Goal: Information Seeking & Learning: Find specific fact

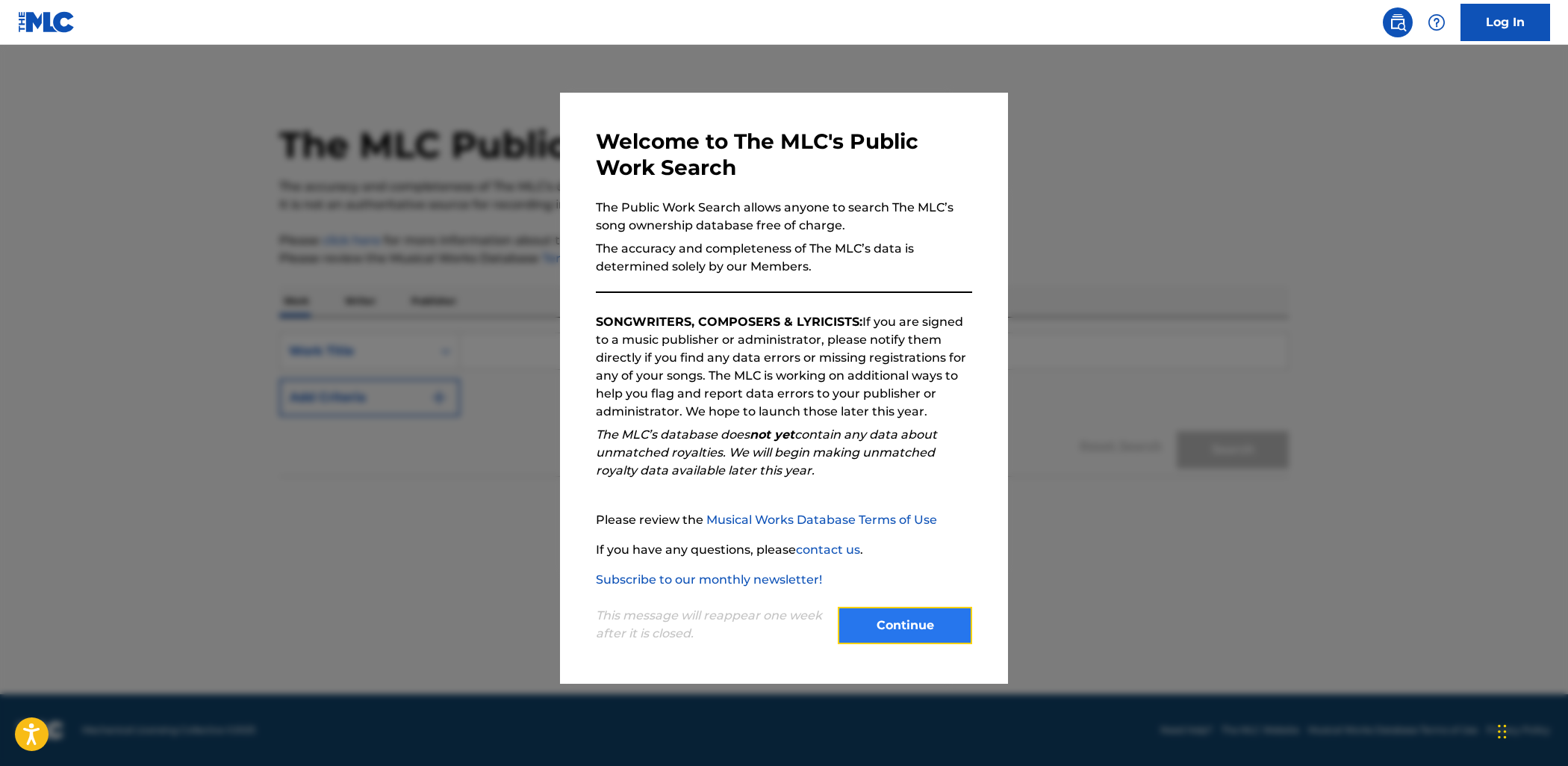
click at [932, 633] on button "Continue" at bounding box center [904, 625] width 134 height 37
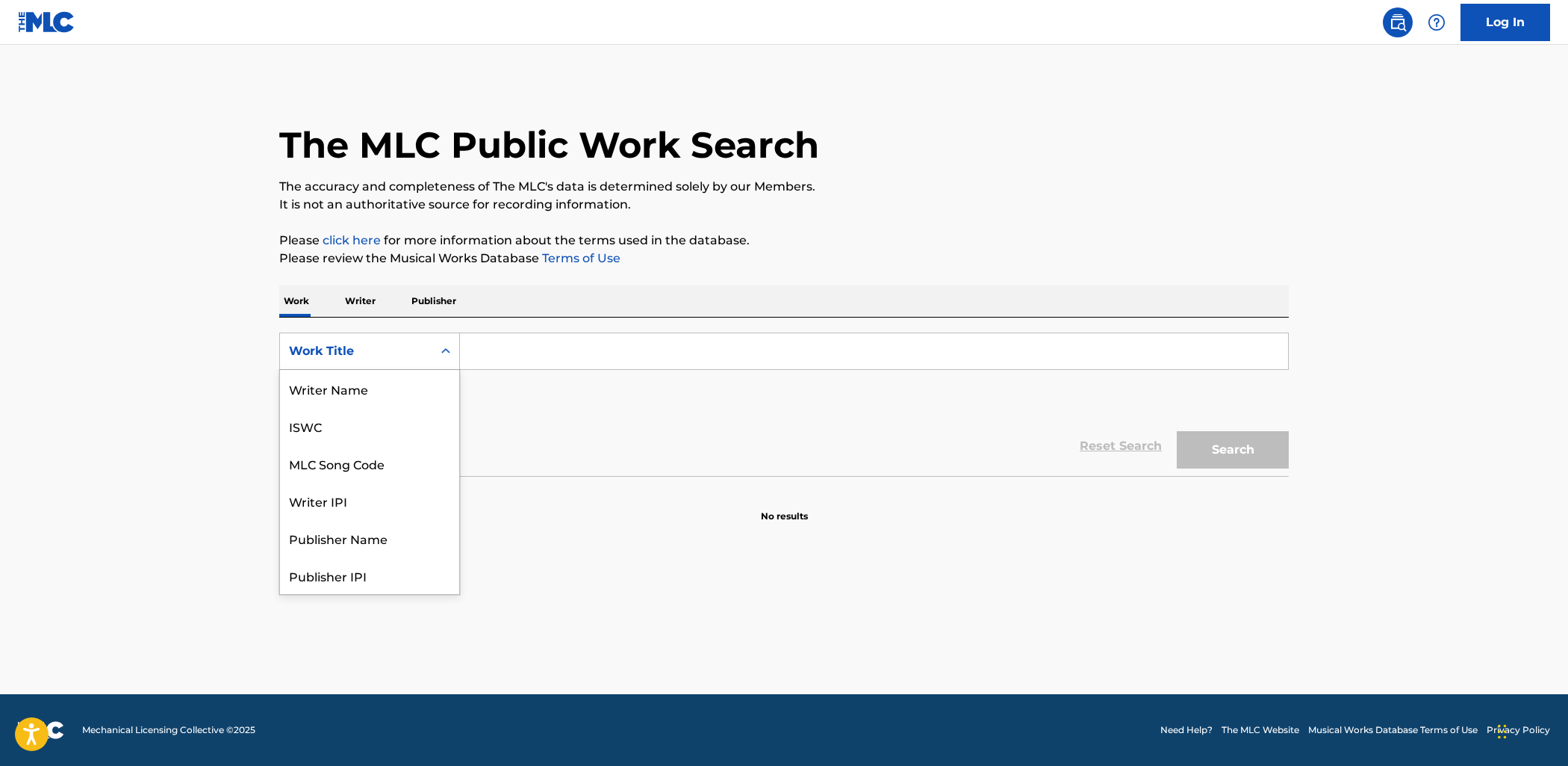
click at [413, 350] on div "Work Title" at bounding box center [355, 351] width 134 height 18
click at [340, 427] on div "ISWC" at bounding box center [369, 425] width 179 height 37
click at [520, 357] on input "Search Form" at bounding box center [874, 351] width 828 height 36
paste input "T3108395597"
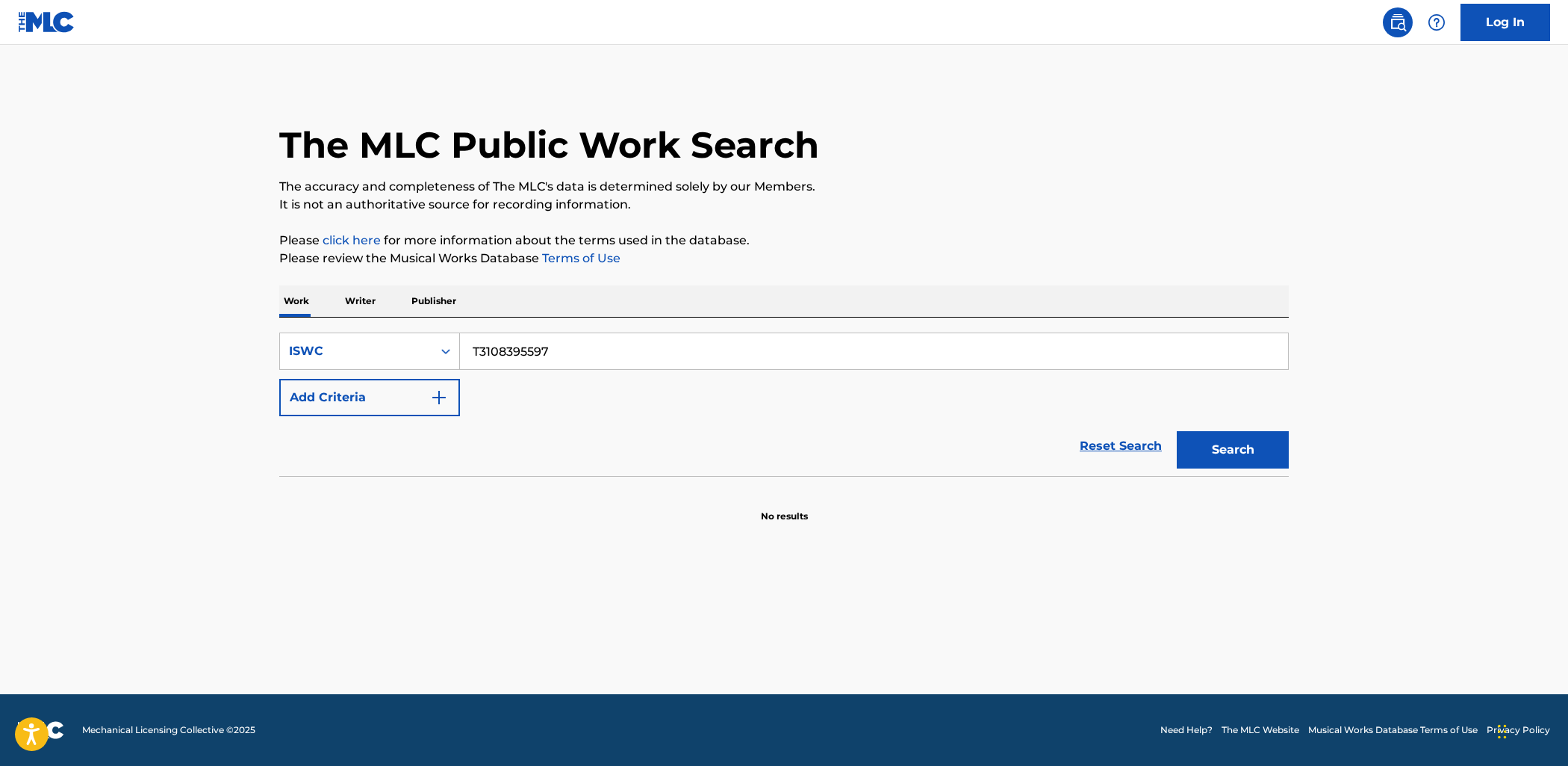
type input "T3108395597"
drag, startPoint x: 1171, startPoint y: 446, endPoint x: 1207, endPoint y: 449, distance: 36.1
click at [1184, 447] on div "Search" at bounding box center [1229, 446] width 119 height 60
click at [1214, 449] on button "Search" at bounding box center [1232, 449] width 112 height 37
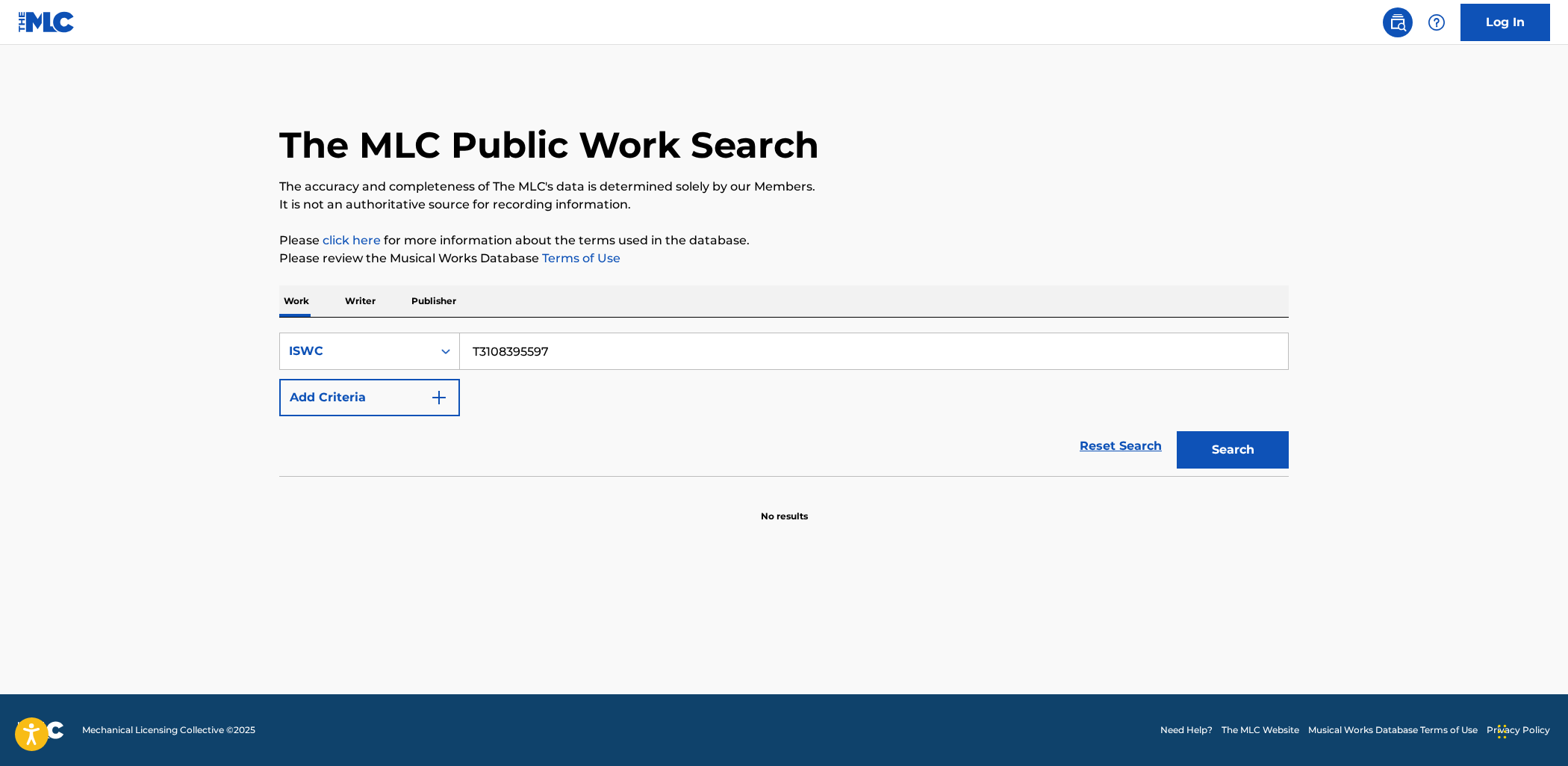
click at [511, 364] on input "T3108395597" at bounding box center [874, 351] width 828 height 36
click at [410, 353] on div "ISWC" at bounding box center [355, 351] width 134 height 18
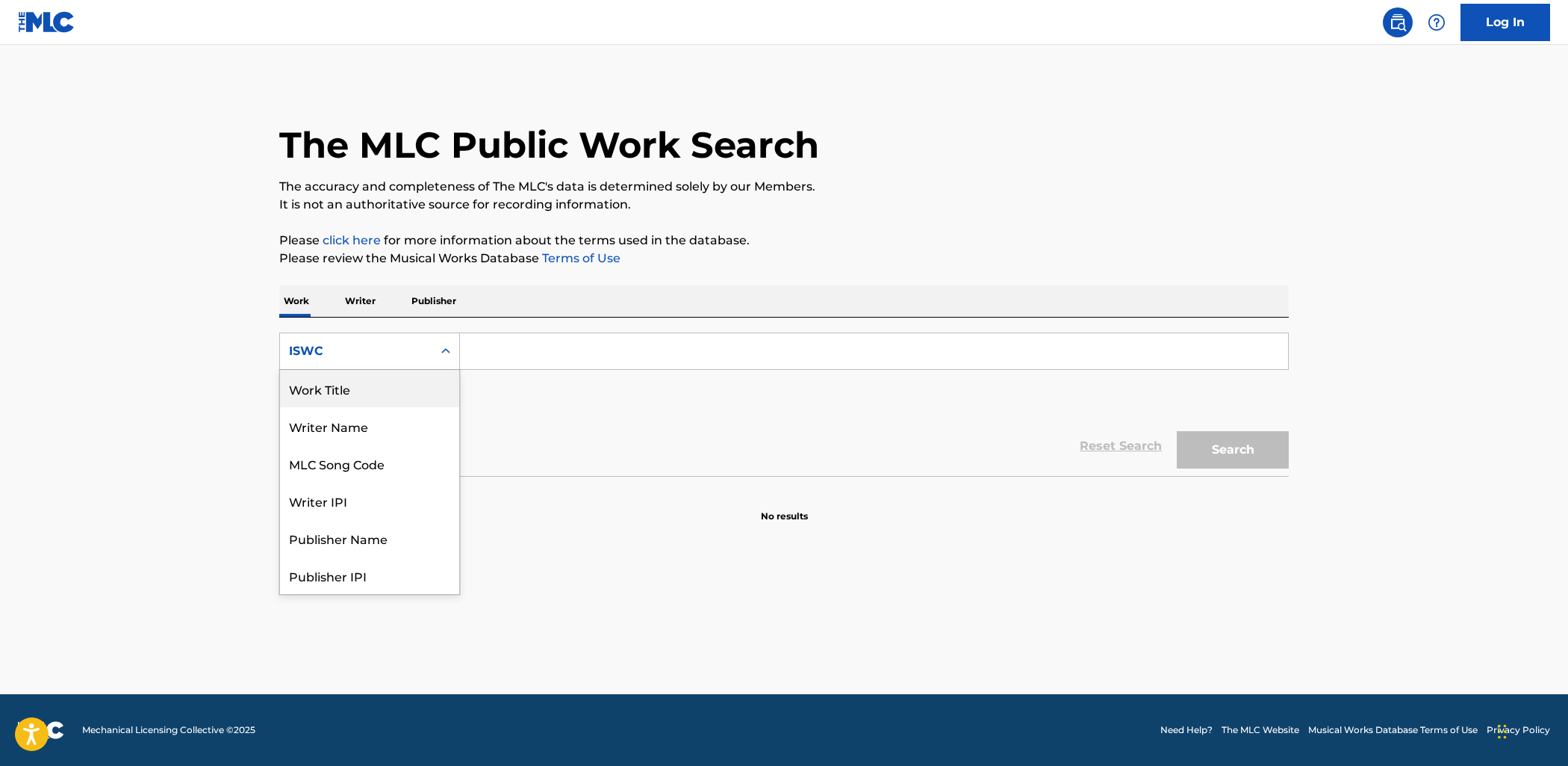
click at [377, 386] on div "Work Title" at bounding box center [369, 387] width 179 height 37
click at [538, 348] on input "Search Form" at bounding box center [874, 351] width 828 height 36
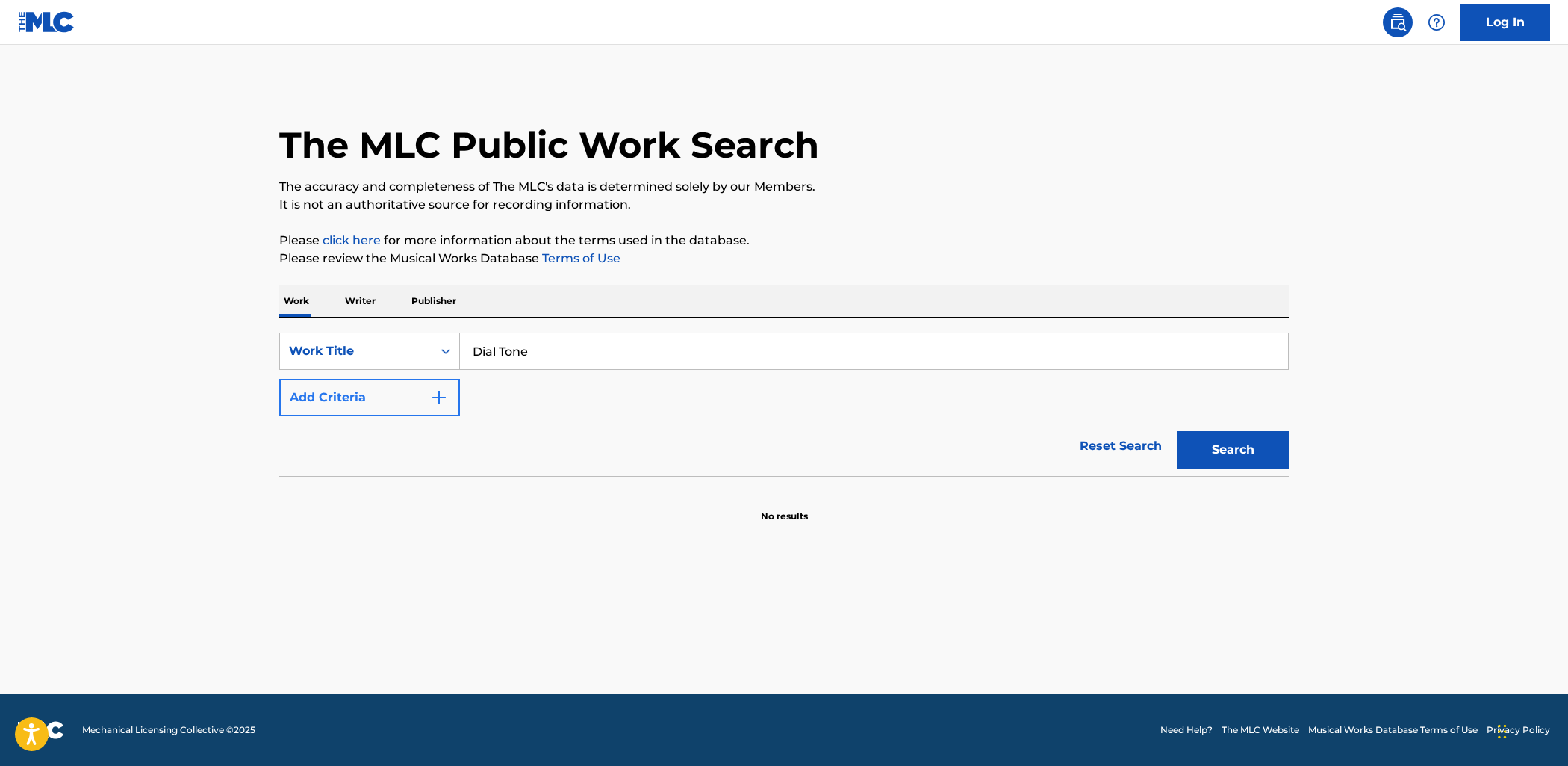
type input "Dial Tone"
click at [427, 394] on button "Add Criteria" at bounding box center [368, 396] width 180 height 37
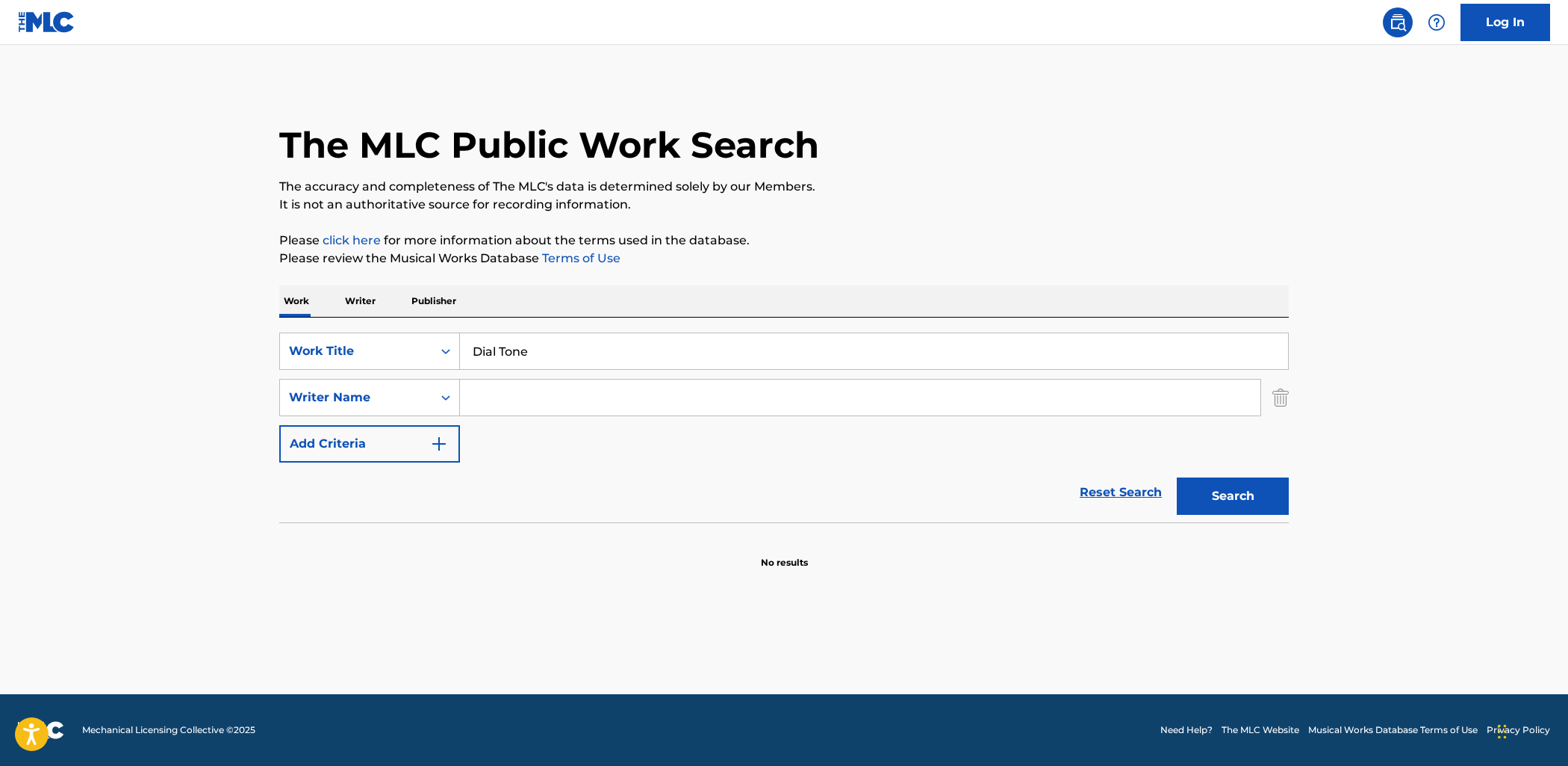
click at [521, 398] on input "Search Form" at bounding box center [860, 397] width 800 height 36
type input "[PERSON_NAME]"
click at [1177, 477] on button "Search" at bounding box center [1232, 495] width 112 height 37
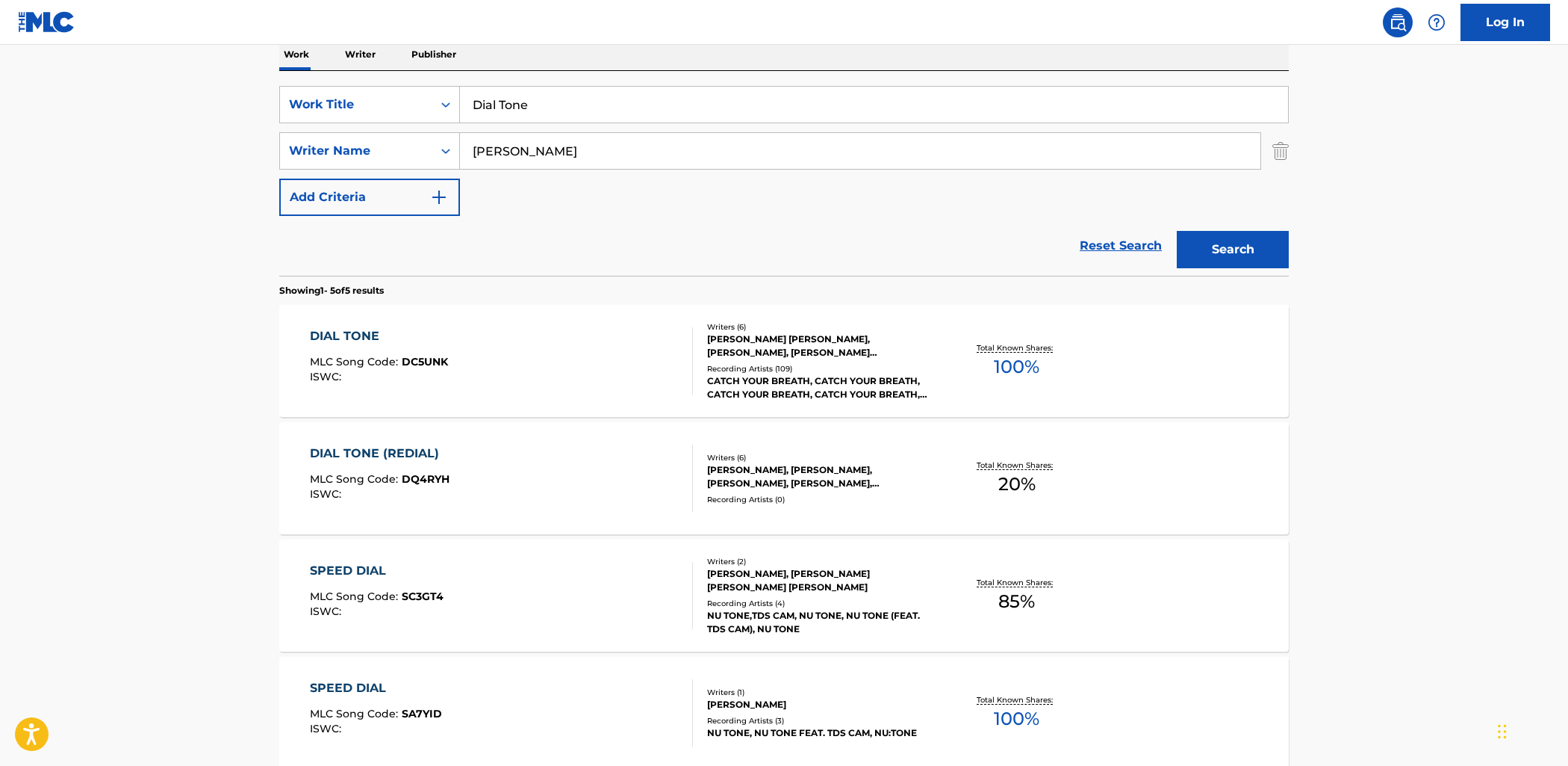
scroll to position [288, 0]
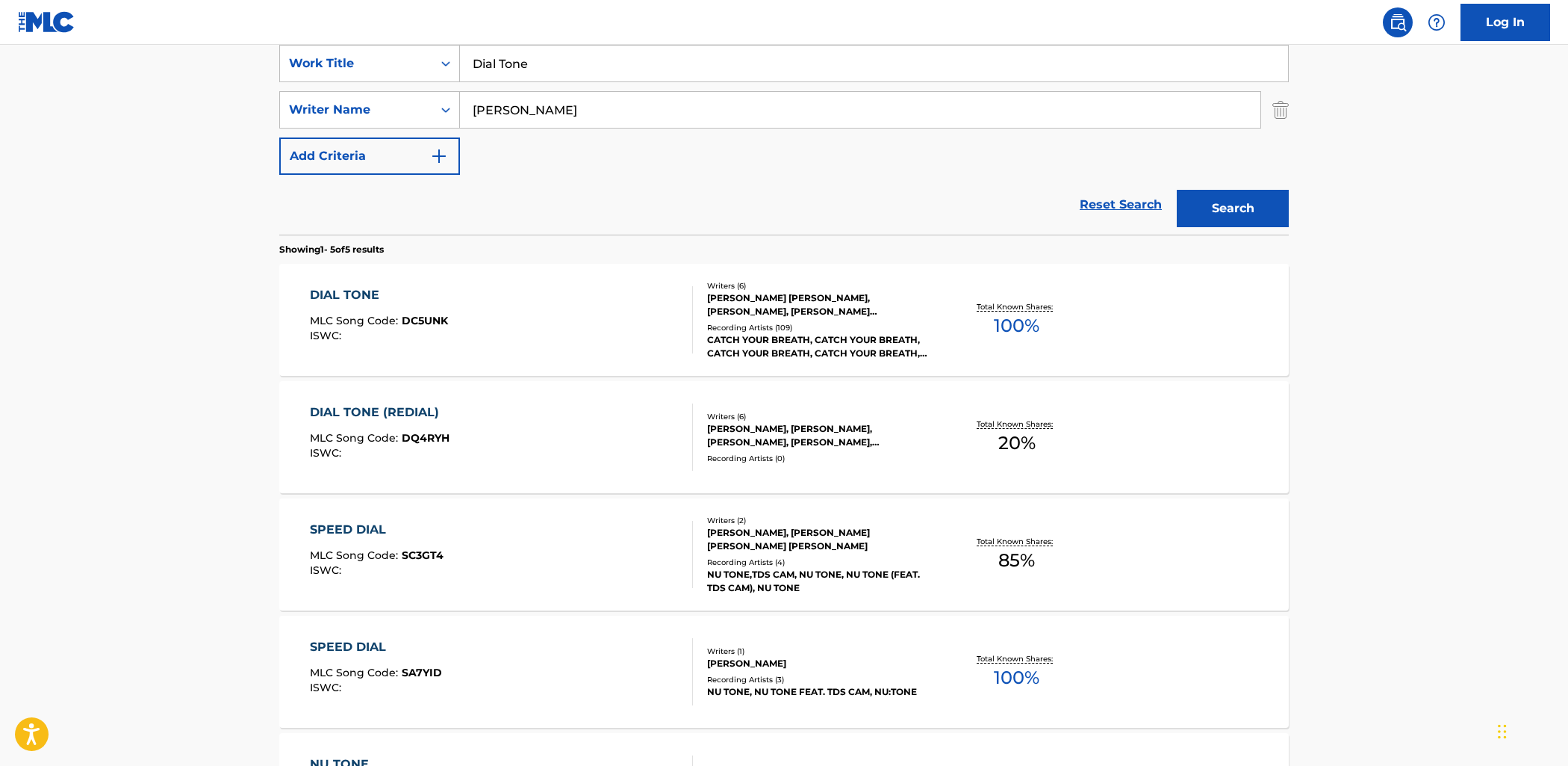
click at [556, 332] on div "DIAL TONE MLC Song Code : DC5UNK ISWC :" at bounding box center [501, 319] width 383 height 67
